Goal: Find specific fact: Find specific fact

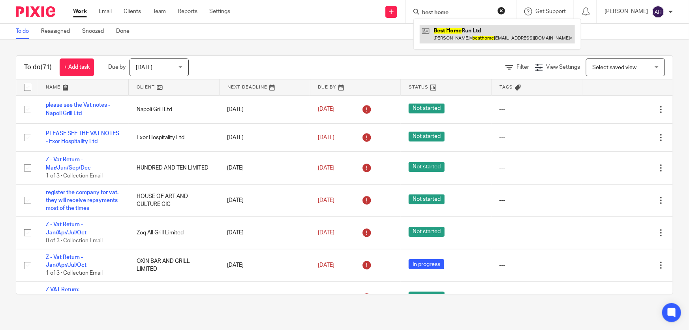
type input "best home"
click at [488, 26] on link at bounding box center [497, 34] width 155 height 18
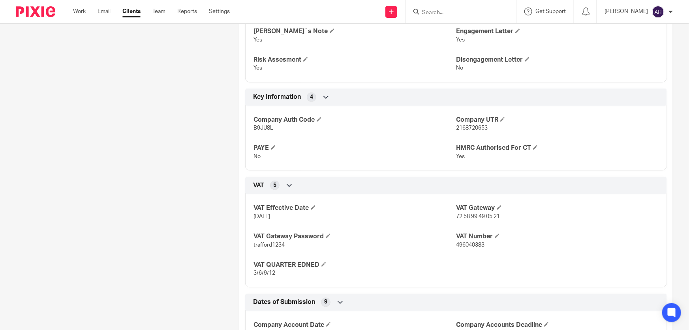
scroll to position [359, 0]
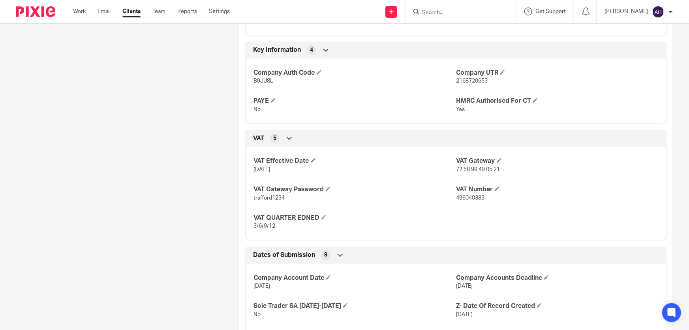
click at [461, 199] on span "496040383" at bounding box center [470, 198] width 28 height 6
copy span "496040383"
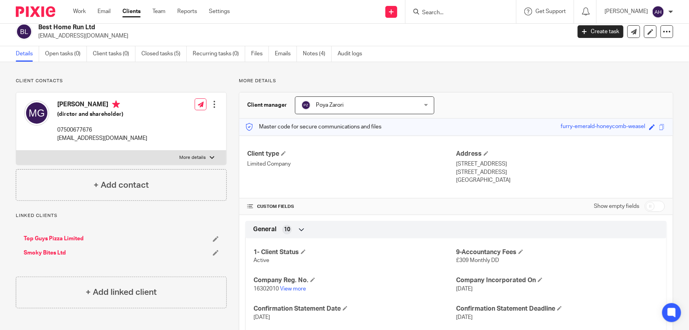
scroll to position [0, 0]
